Goal: Task Accomplishment & Management: Use online tool/utility

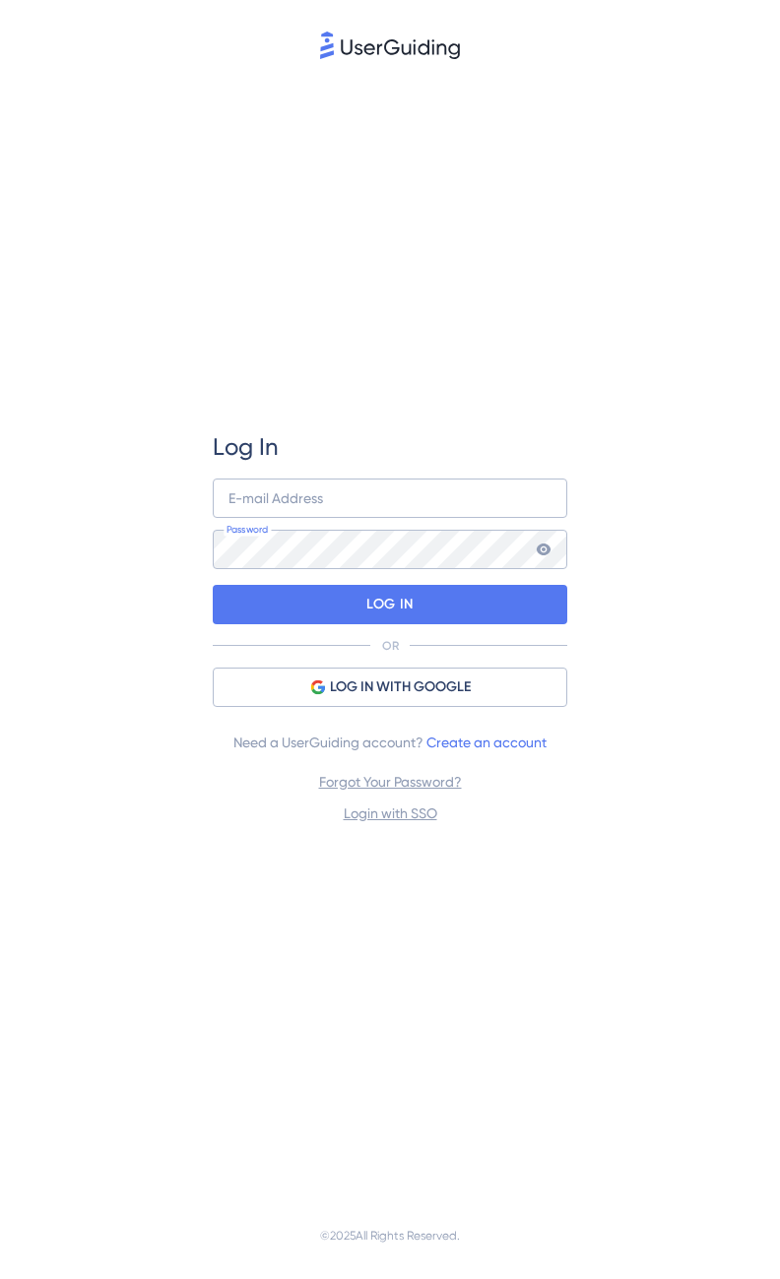
click at [457, 257] on div "Log In E-mail Address Password LOG IN OR LOG IN WITH GOOGLE Need a UserGuiding …" at bounding box center [390, 627] width 354 height 1129
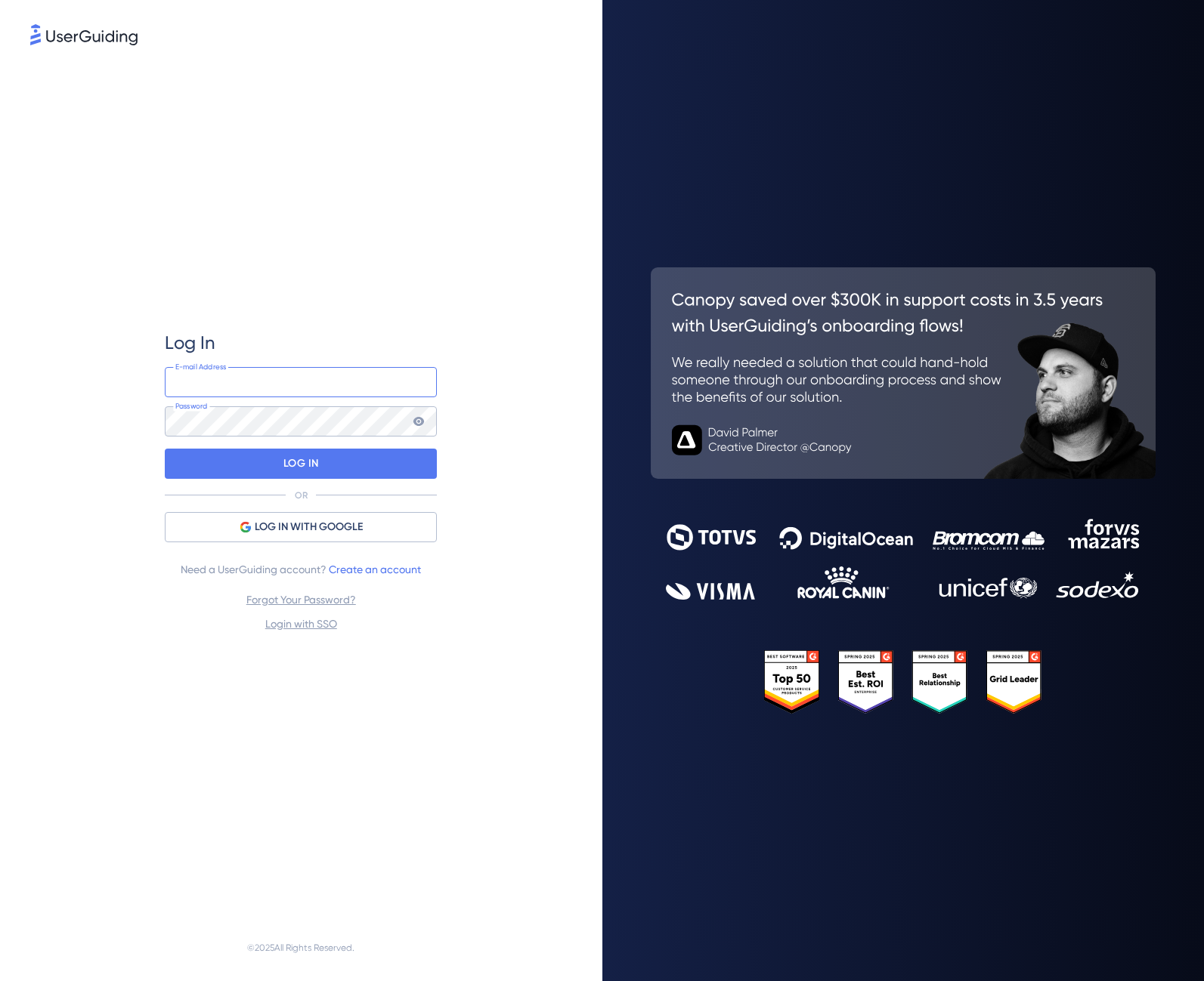
drag, startPoint x: 0, startPoint y: 0, endPoint x: 246, endPoint y: 390, distance: 461.1
click at [239, 382] on input "email" at bounding box center [301, 382] width 272 height 30
click at [271, 383] on input "email" at bounding box center [301, 382] width 272 height 30
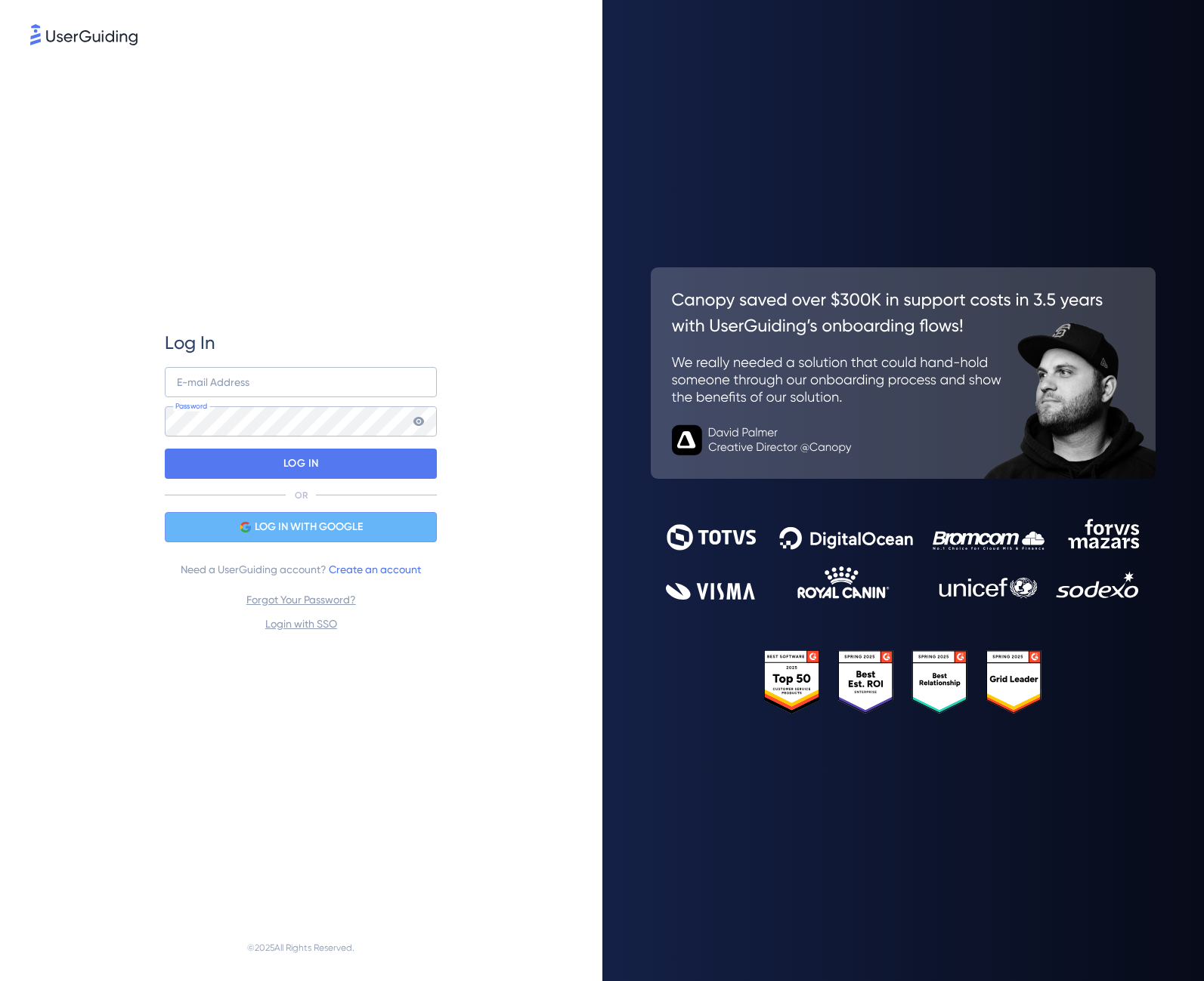
click at [318, 525] on span "LOG IN WITH GOOGLE" at bounding box center [308, 528] width 108 height 18
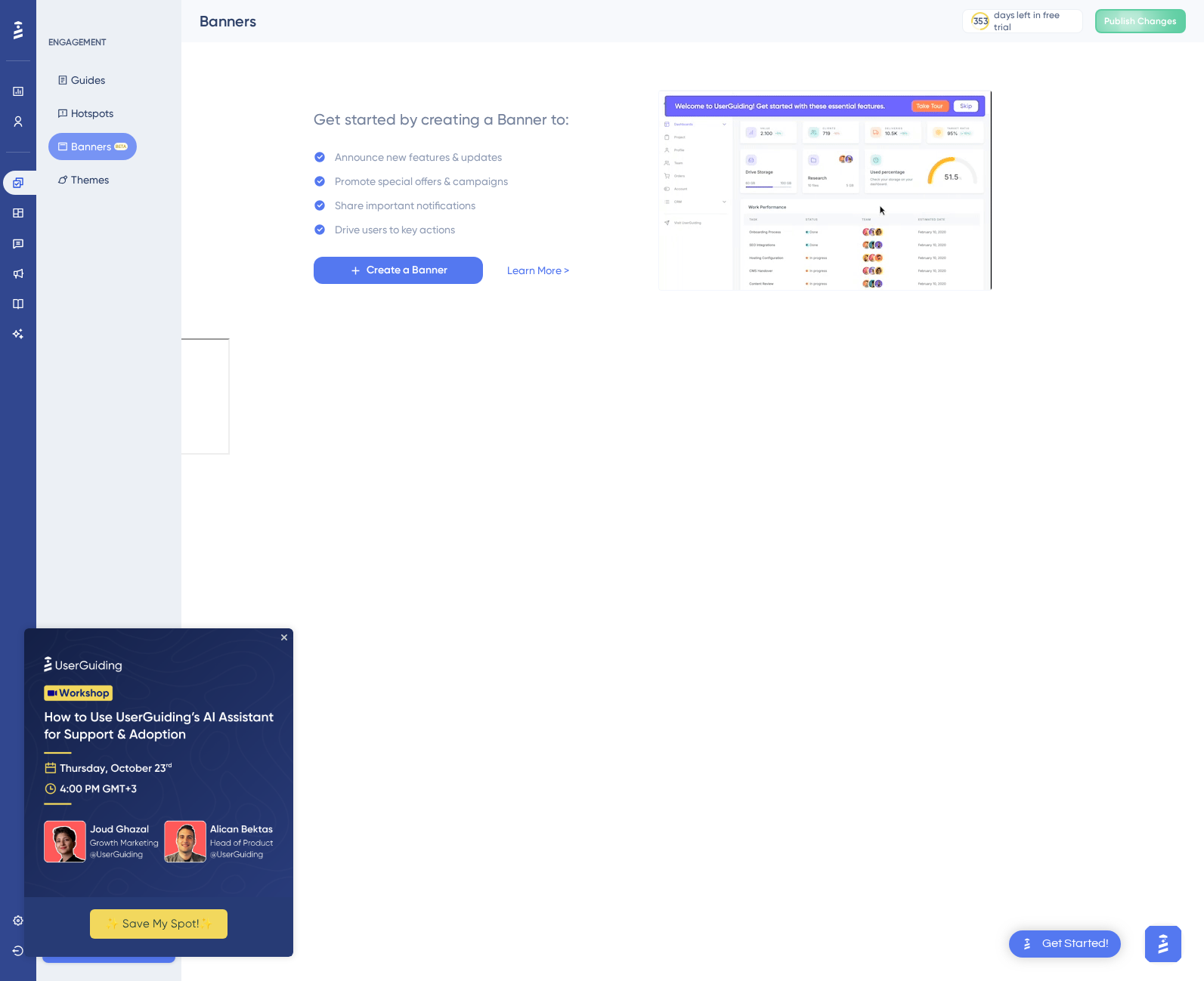
drag, startPoint x: 517, startPoint y: 494, endPoint x: 376, endPoint y: 462, distance: 144.6
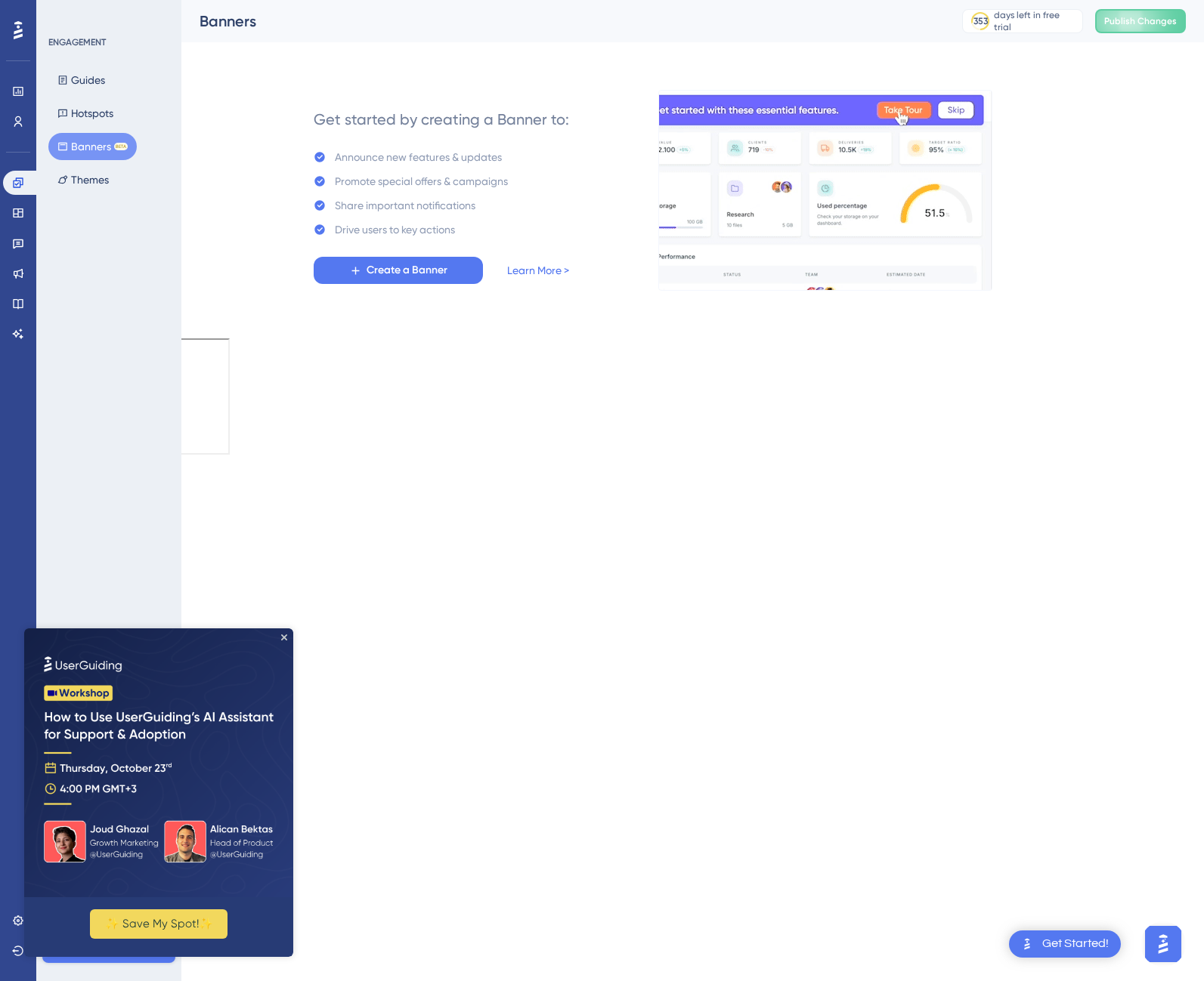
click at [490, 458] on html "Get Started! Performance Users Engagement Widgets Feedback Product Updates Know…" at bounding box center [602, 229] width 1204 height 458
